Goal: Complete application form

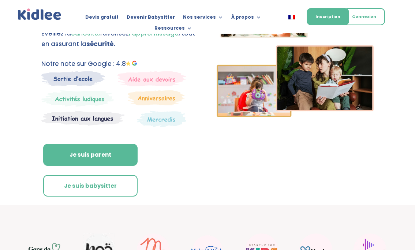
scroll to position [37, 0]
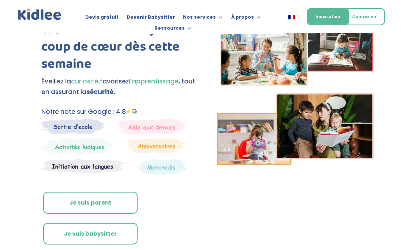
click at [95, 204] on link "Je suis parent" at bounding box center [90, 203] width 94 height 22
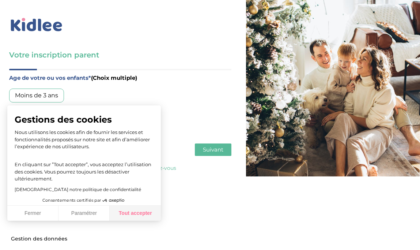
click at [131, 217] on button "Tout accepter" at bounding box center [135, 213] width 51 height 15
checkbox input "true"
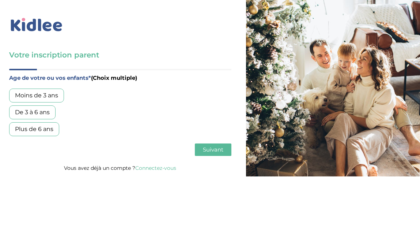
click at [41, 127] on div "Plus de 6 ans" at bounding box center [34, 129] width 50 height 14
click at [222, 152] on span "Suivant" at bounding box center [213, 149] width 20 height 7
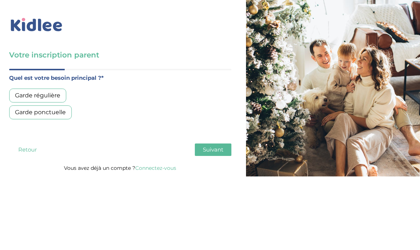
click at [50, 91] on div "Garde régulière" at bounding box center [37, 96] width 57 height 14
click at [201, 151] on button "Suivant" at bounding box center [213, 149] width 37 height 12
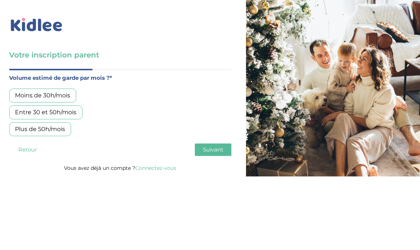
click at [59, 91] on div "Moins de 30h/mois" at bounding box center [42, 96] width 67 height 14
click at [214, 146] on button "Suivant" at bounding box center [213, 149] width 37 height 12
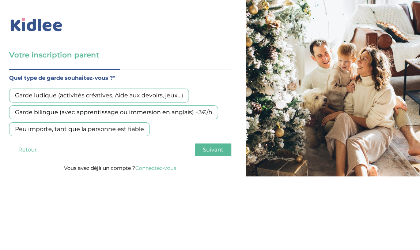
click at [138, 95] on div "Garde ludique (activités créatives, Aide aux devoirs, jeux…)" at bounding box center [99, 96] width 180 height 14
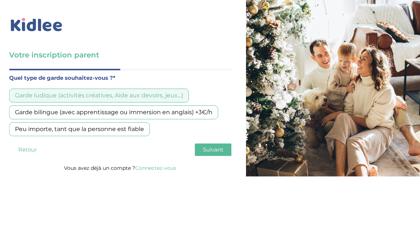
click at [215, 150] on span "Suivant" at bounding box center [213, 149] width 20 height 7
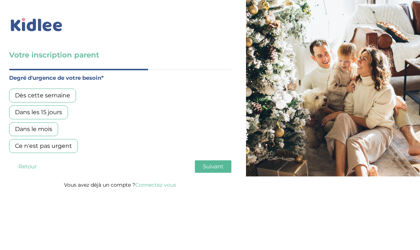
click at [44, 112] on div "Dans les 15 jours" at bounding box center [38, 112] width 59 height 14
click at [210, 168] on span "Suivant" at bounding box center [213, 166] width 20 height 7
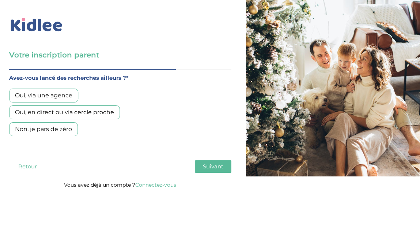
click at [64, 112] on div "Oui, en direct ou via cercle proche" at bounding box center [64, 112] width 111 height 14
click at [220, 167] on span "Suivant" at bounding box center [213, 166] width 20 height 7
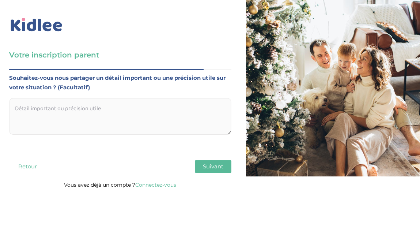
click at [220, 167] on span "Suivant" at bounding box center [213, 166] width 20 height 7
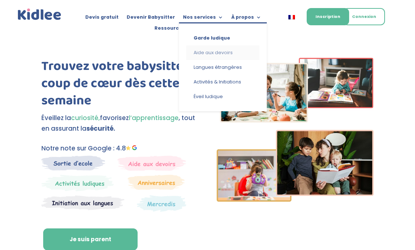
click at [192, 52] on link "Aide aux devoirs" at bounding box center [222, 52] width 73 height 15
